Goal: Task Accomplishment & Management: Use online tool/utility

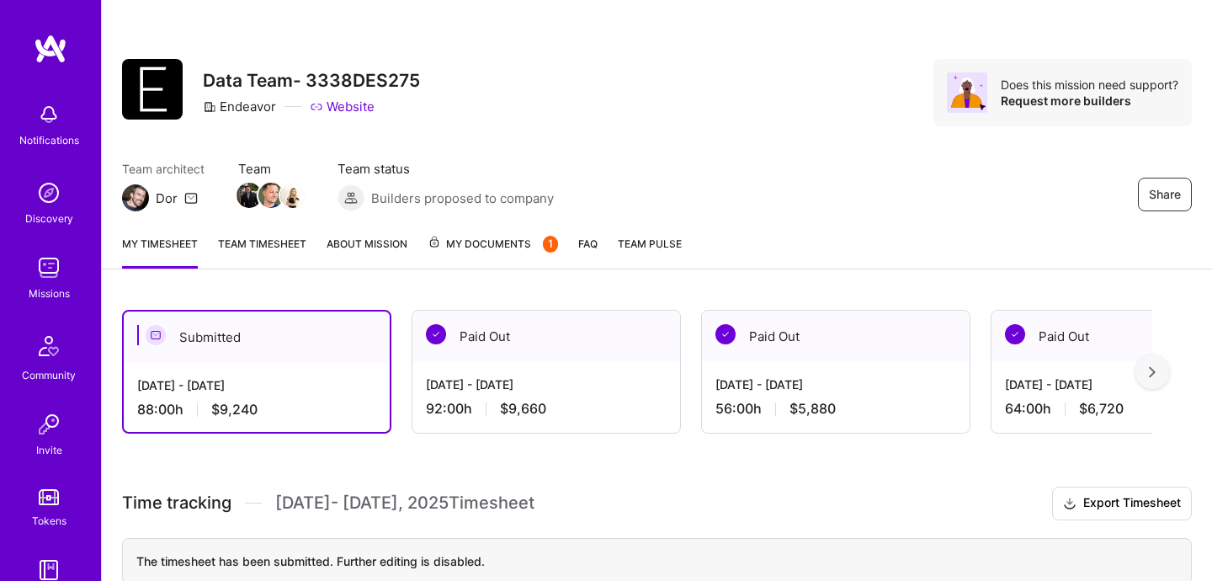
scroll to position [22, 0]
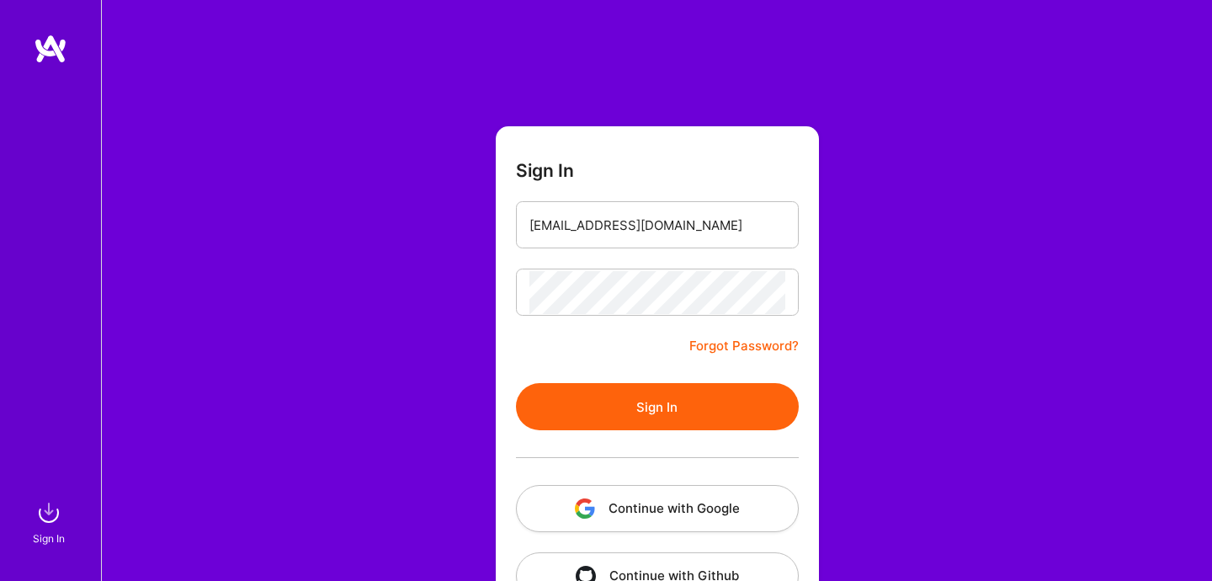
click at [611, 402] on button "Sign In" at bounding box center [657, 406] width 283 height 47
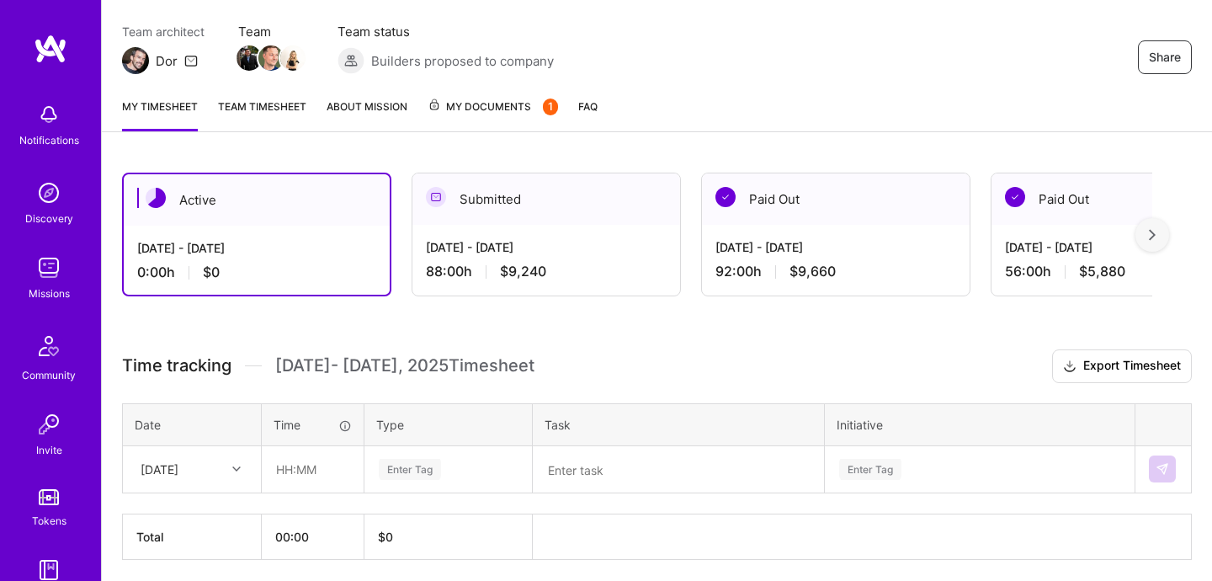
scroll to position [199, 0]
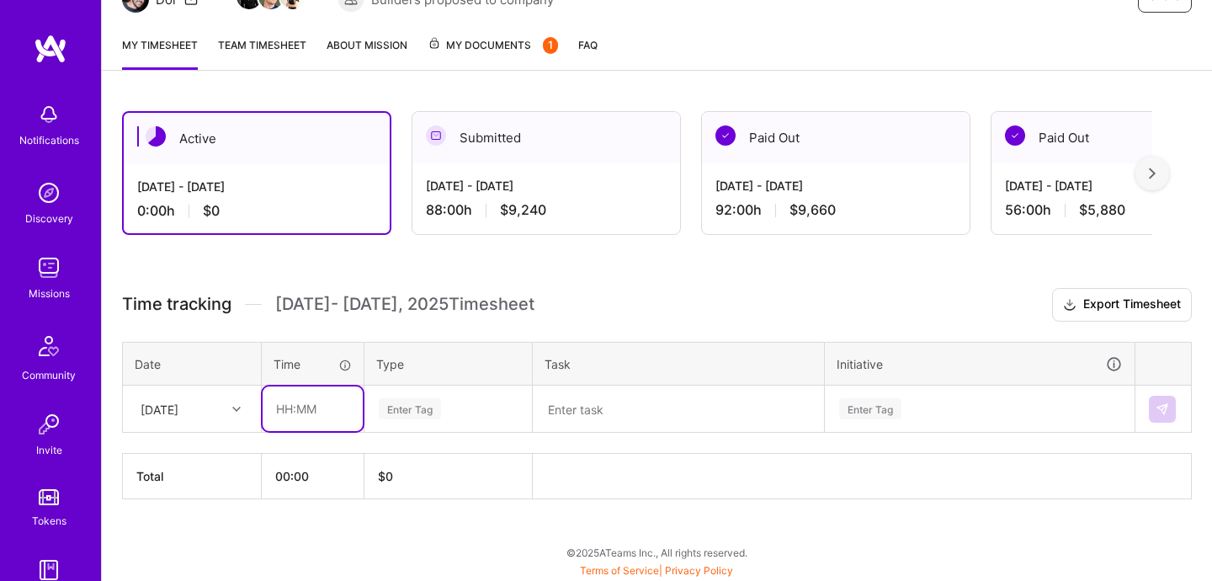
click at [298, 416] on input "text" at bounding box center [313, 408] width 100 height 45
type input "08:00"
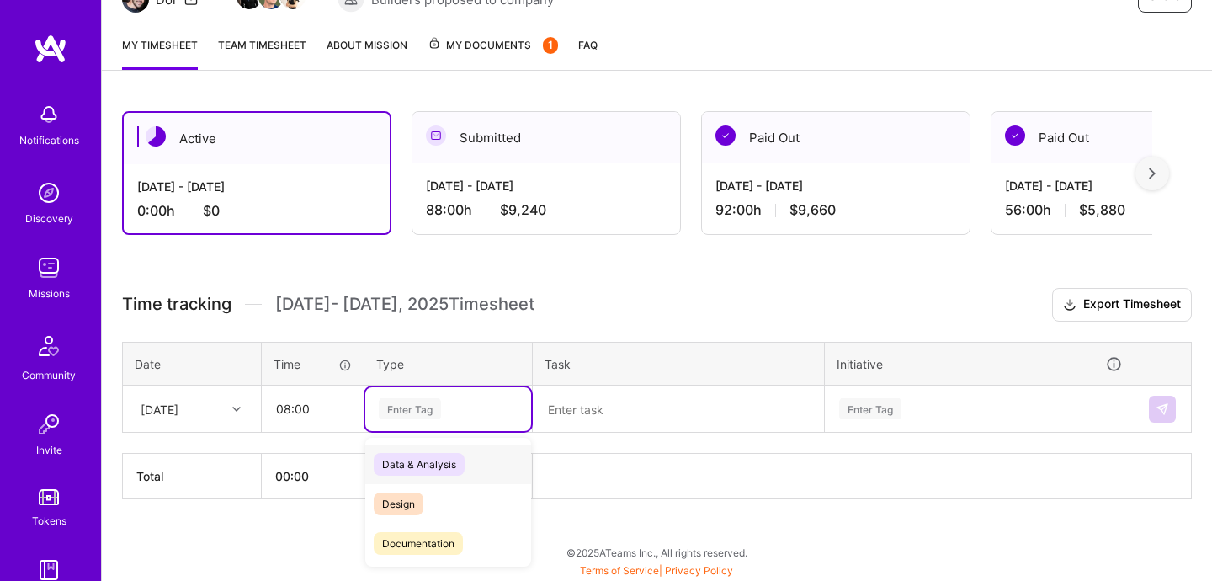
click at [394, 425] on div "Enter Tag" at bounding box center [448, 409] width 166 height 44
type input "en"
click at [465, 513] on div "Engineering" at bounding box center [448, 504] width 166 height 40
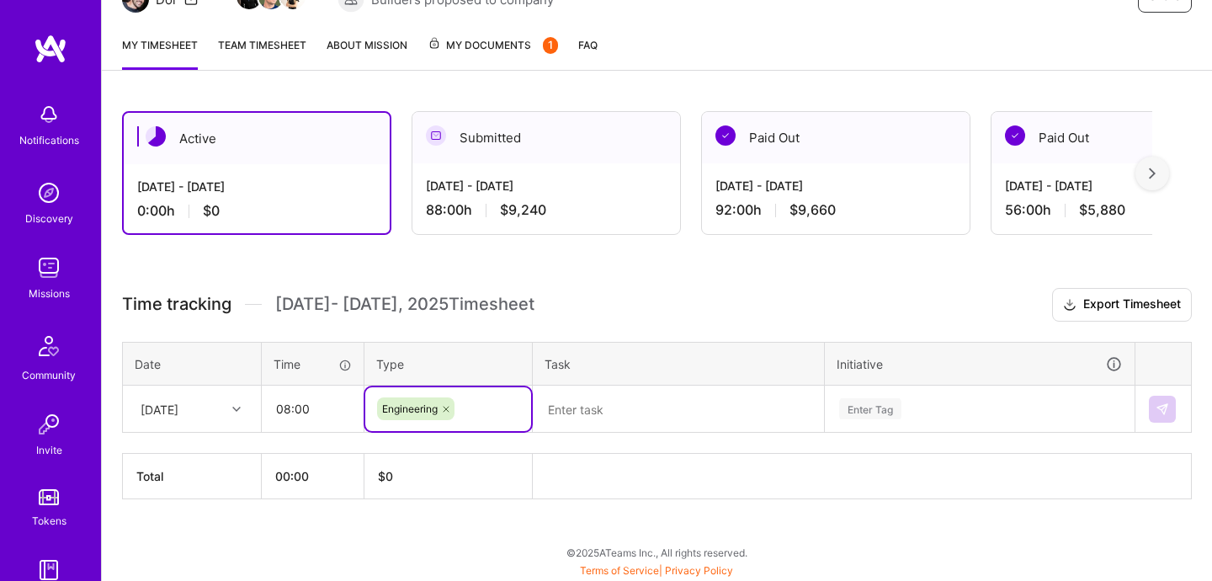
click at [624, 414] on textarea at bounding box center [678, 409] width 288 height 44
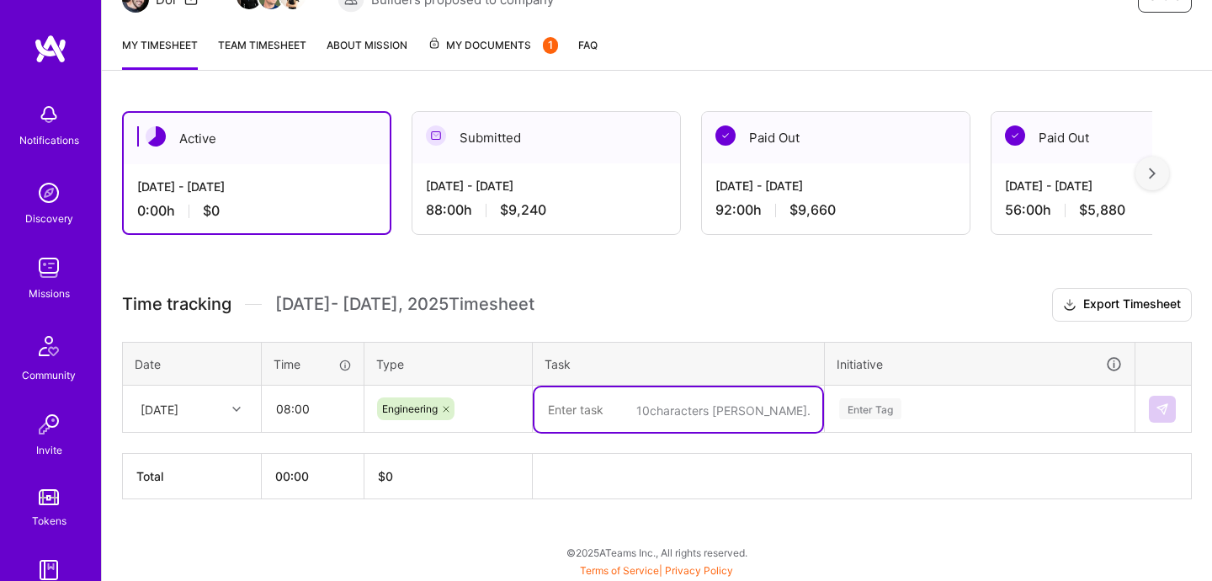
type textarea "s"
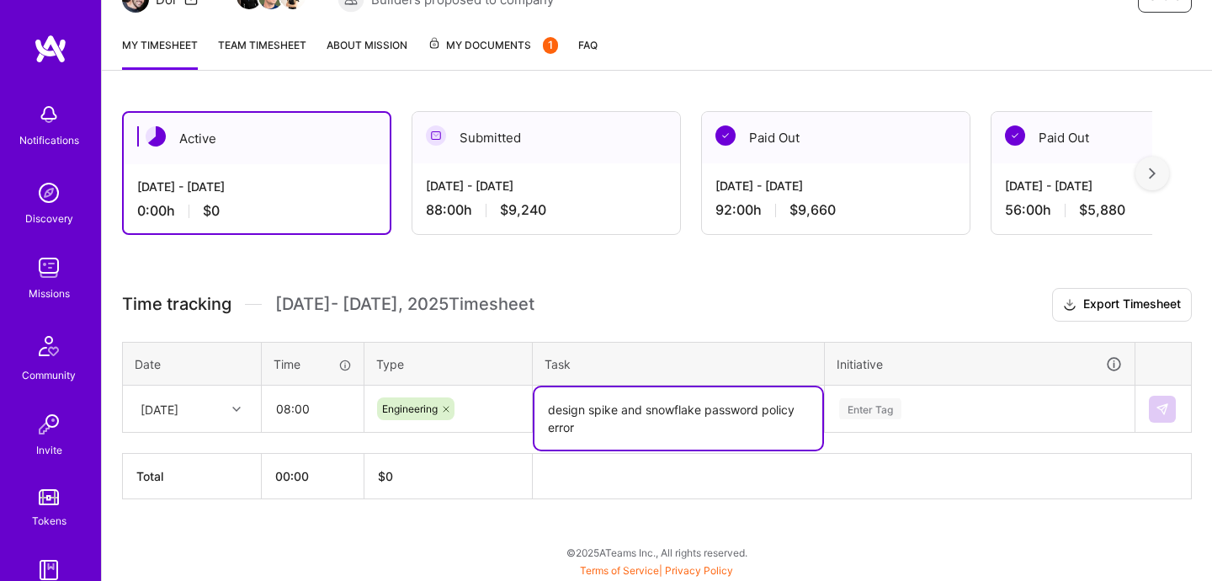
type textarea "design spike and snowflake password policy error"
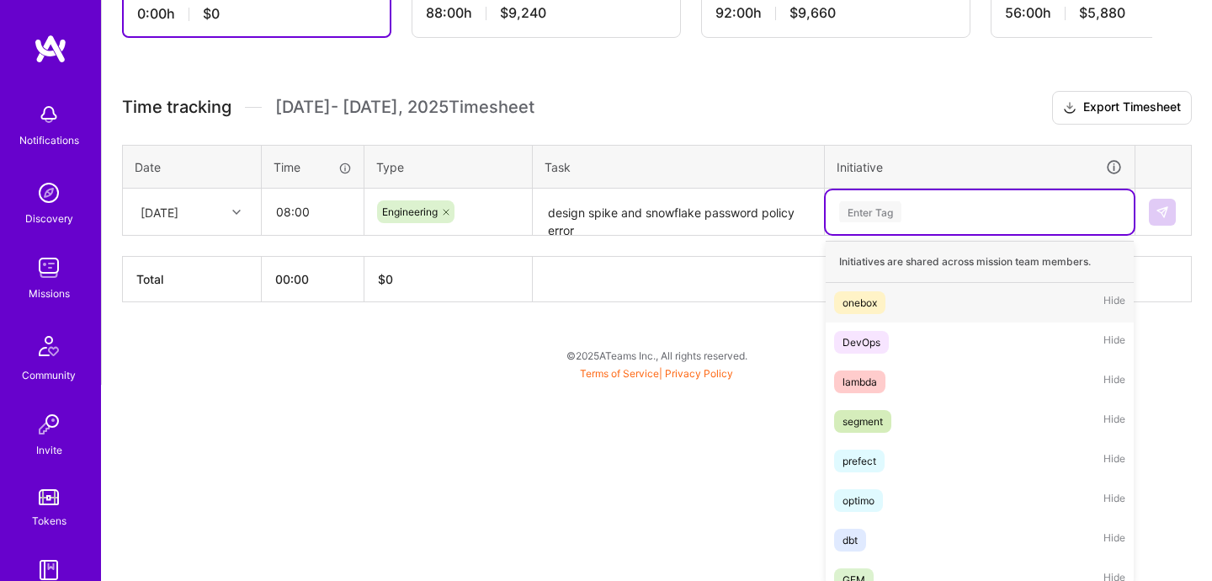
scroll to position [400, 0]
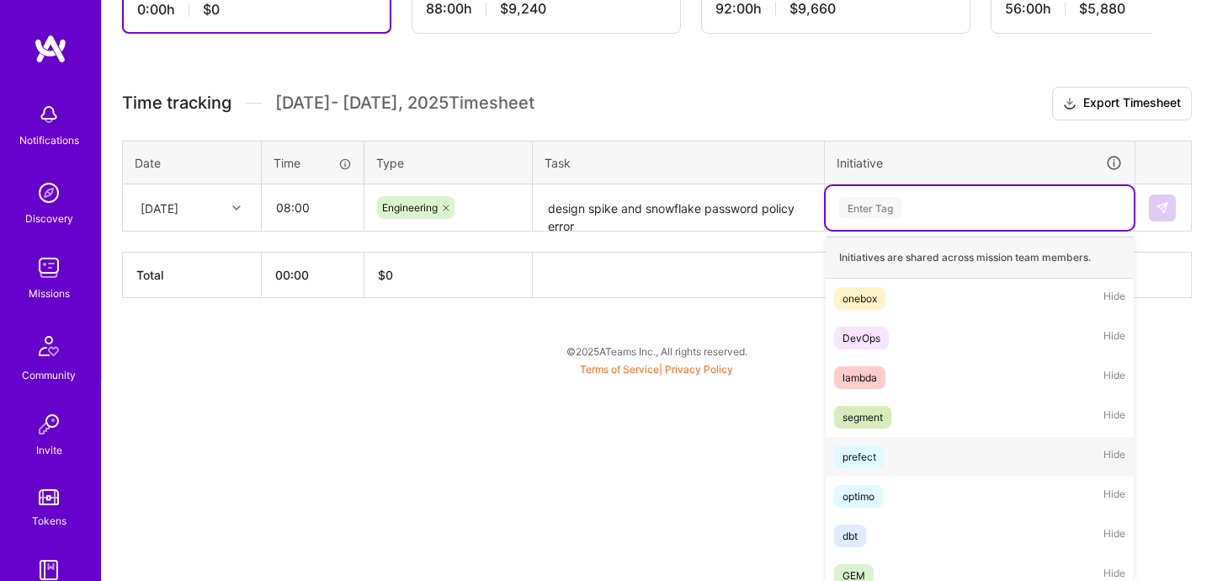
drag, startPoint x: 875, startPoint y: 412, endPoint x: 866, endPoint y: 460, distance: 49.7
click at [866, 460] on div "Initiatives are shared across mission team members. onebox Hide DevOps Hide lam…" at bounding box center [980, 408] width 308 height 345
click at [861, 460] on div "prefect" at bounding box center [859, 457] width 34 height 18
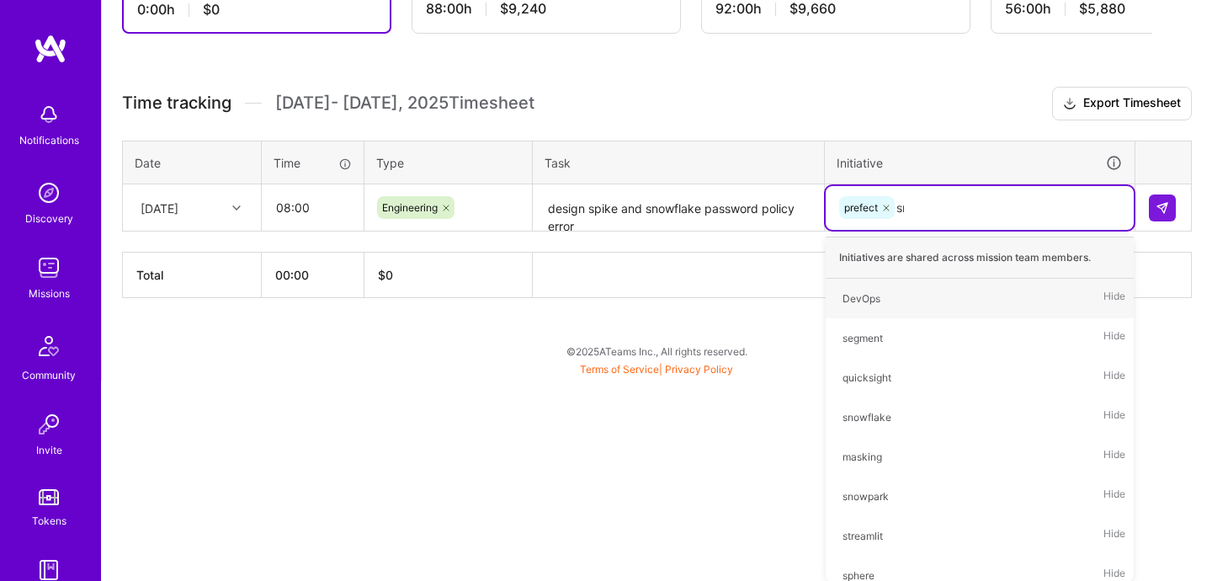
scroll to position [232, 0]
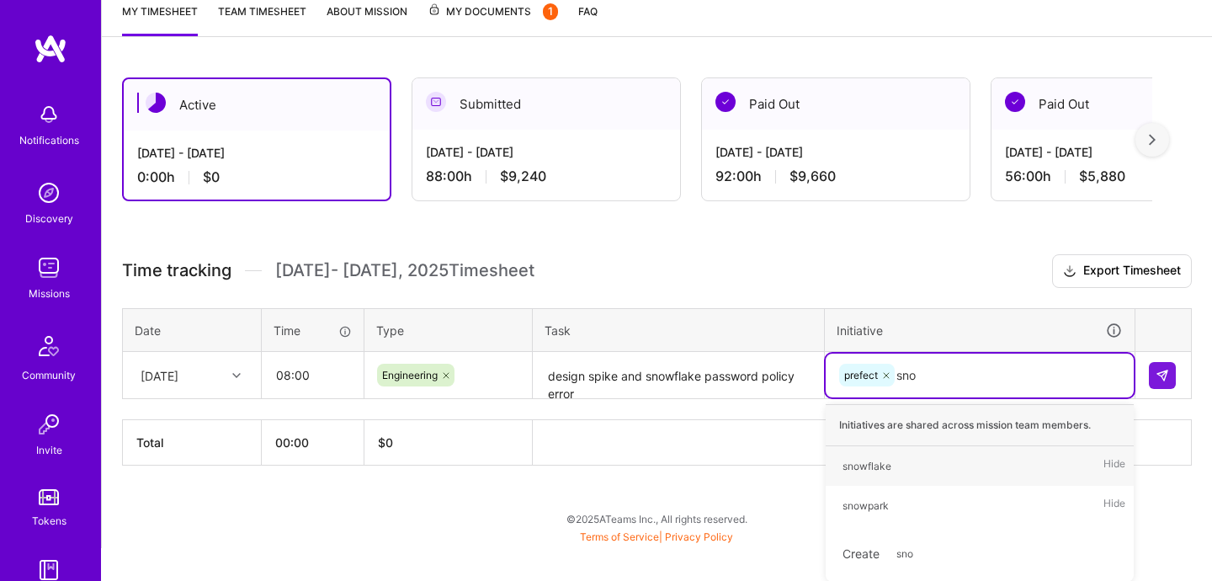
type input "snow"
click at [914, 470] on div "snowflake Hide" at bounding box center [980, 466] width 308 height 40
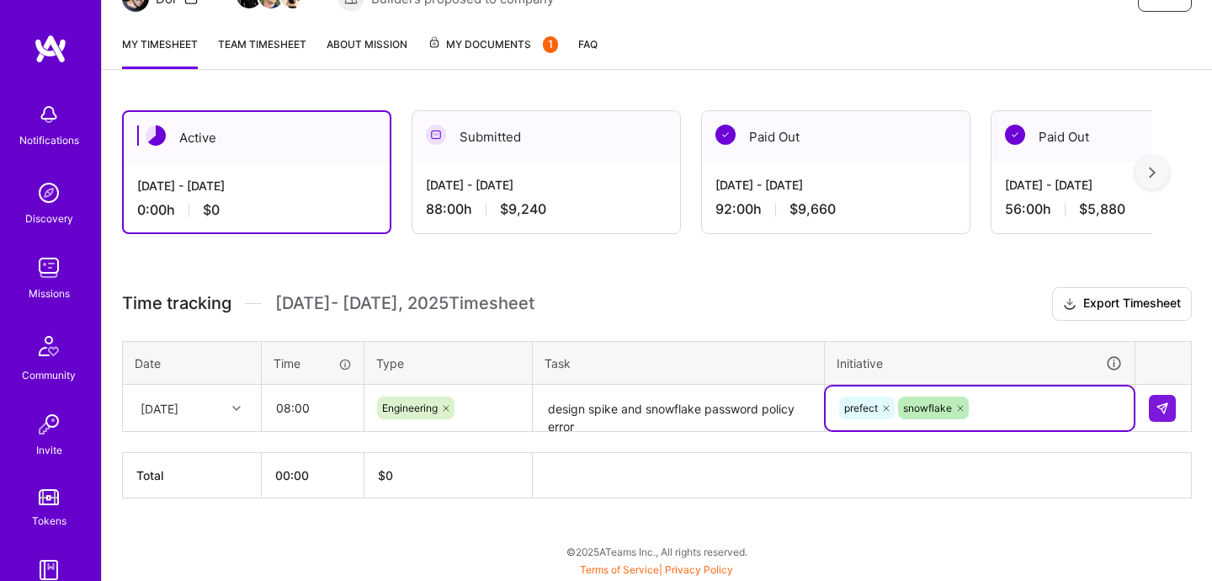
scroll to position [199, 0]
click at [1159, 404] on img at bounding box center [1162, 408] width 13 height 13
